Goal: Find specific page/section: Find specific page/section

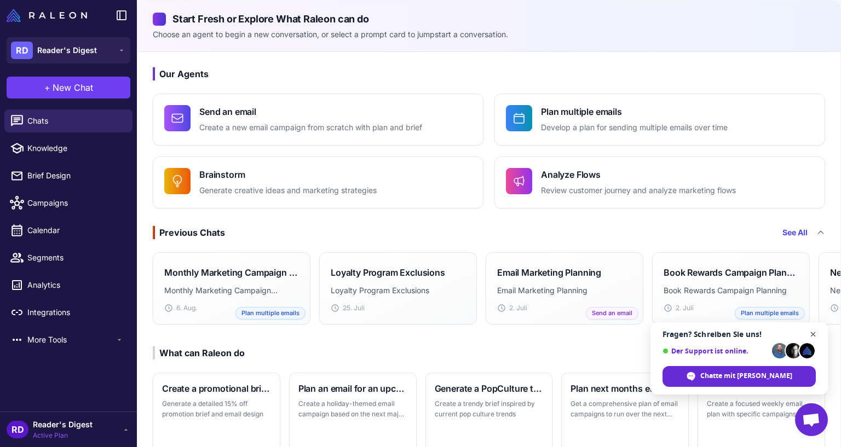
click at [814, 335] on span "Chat schließen" at bounding box center [814, 335] width 14 height 14
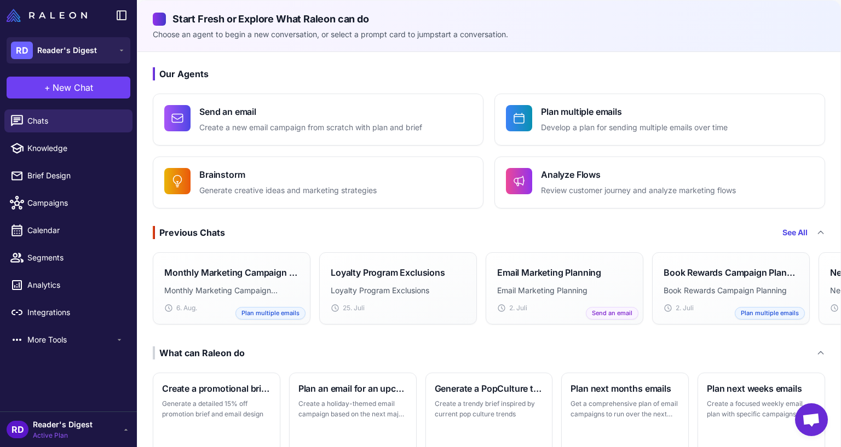
click at [347, 341] on div "Our Agents Send an email Create a new email campaign from scratch with plan and…" at bounding box center [488, 323] width 703 height 542
click at [49, 257] on span "Segments" at bounding box center [75, 258] width 96 height 12
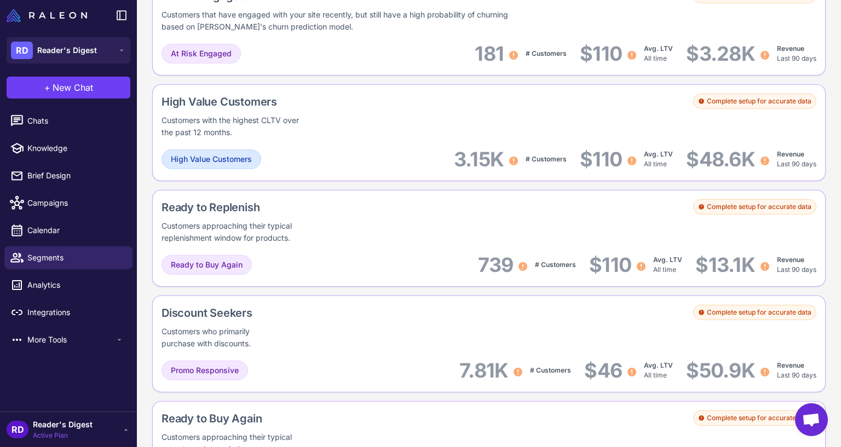
scroll to position [946, 0]
